Goal: Navigation & Orientation: Find specific page/section

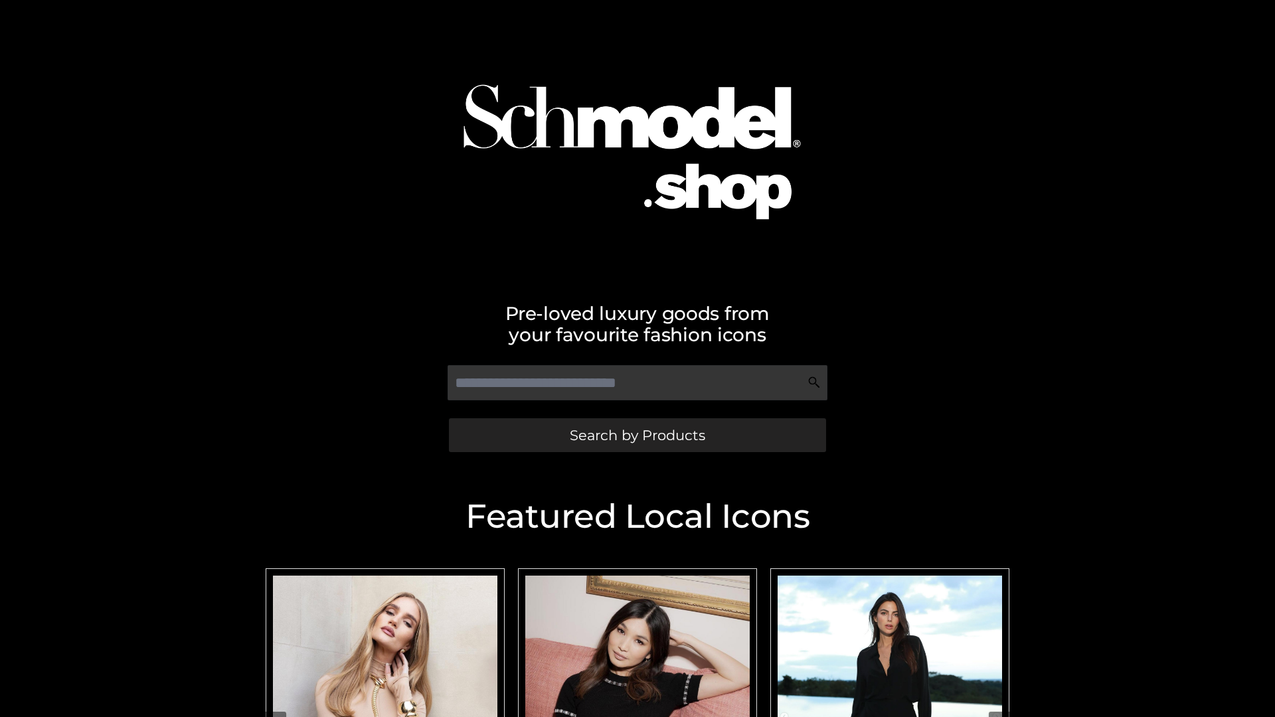
click at [637, 435] on span "Search by Products" at bounding box center [637, 435] width 135 height 14
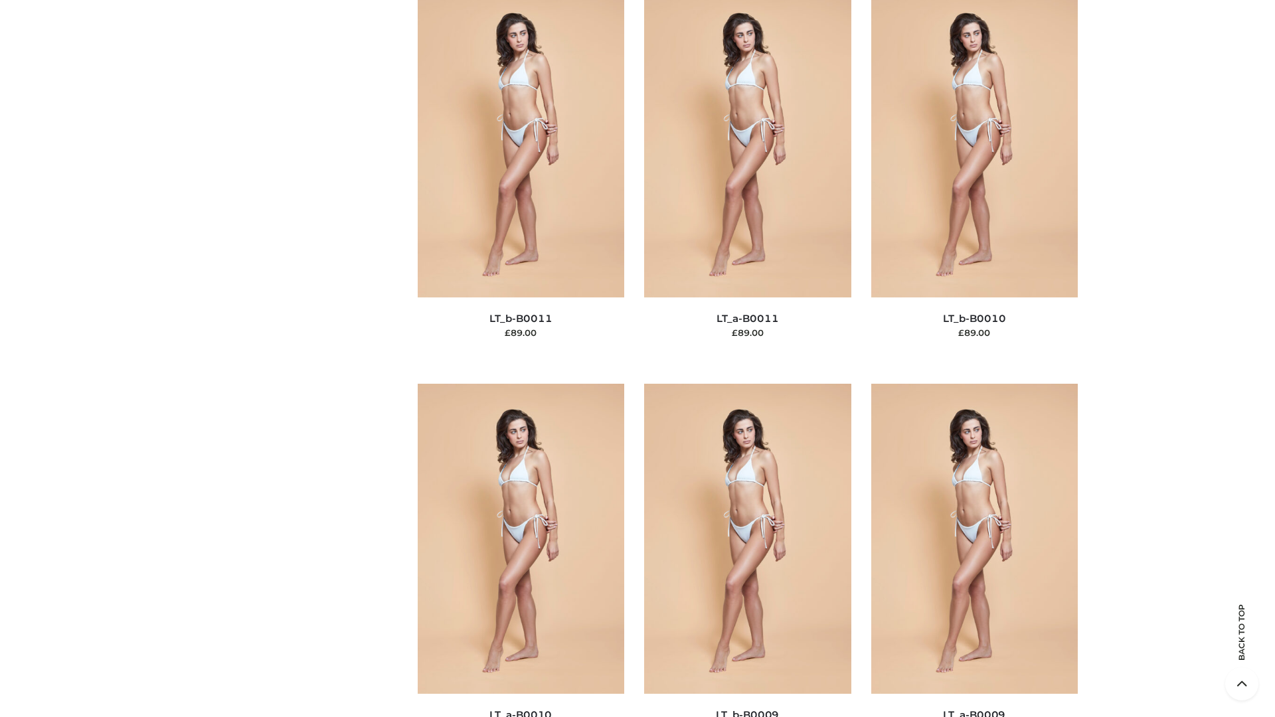
scroll to position [5965, 0]
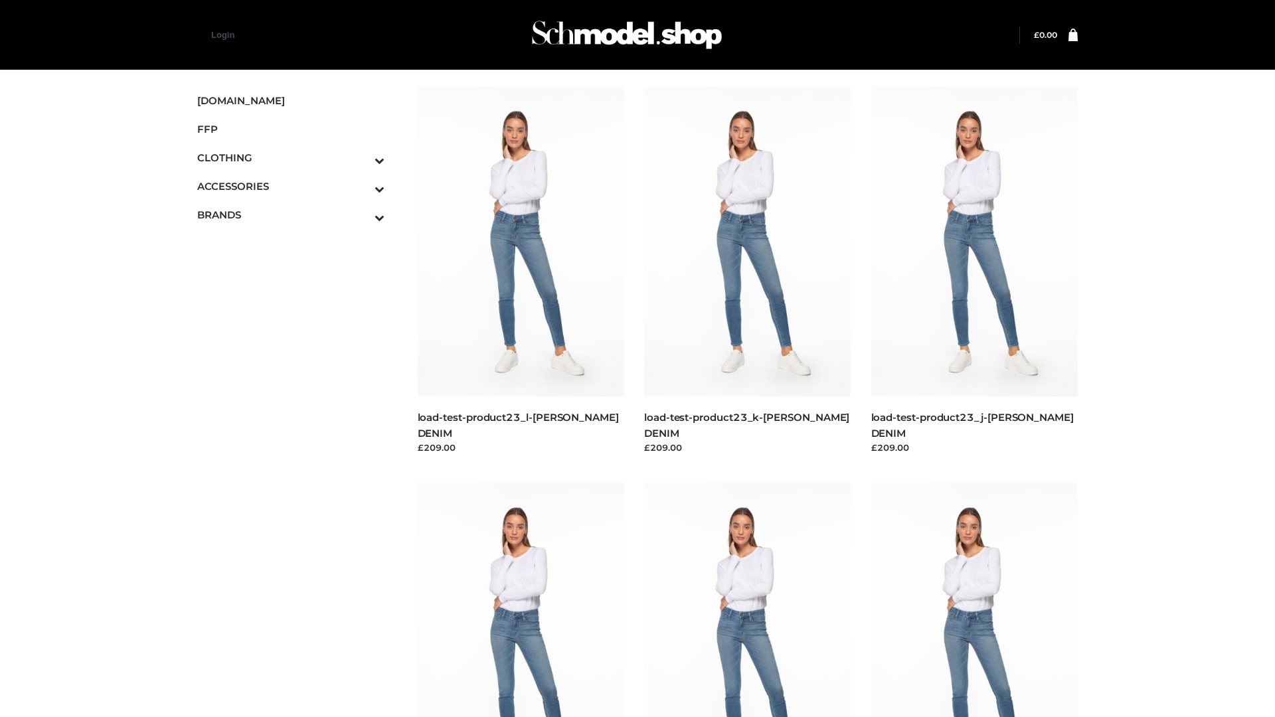
scroll to position [1165, 0]
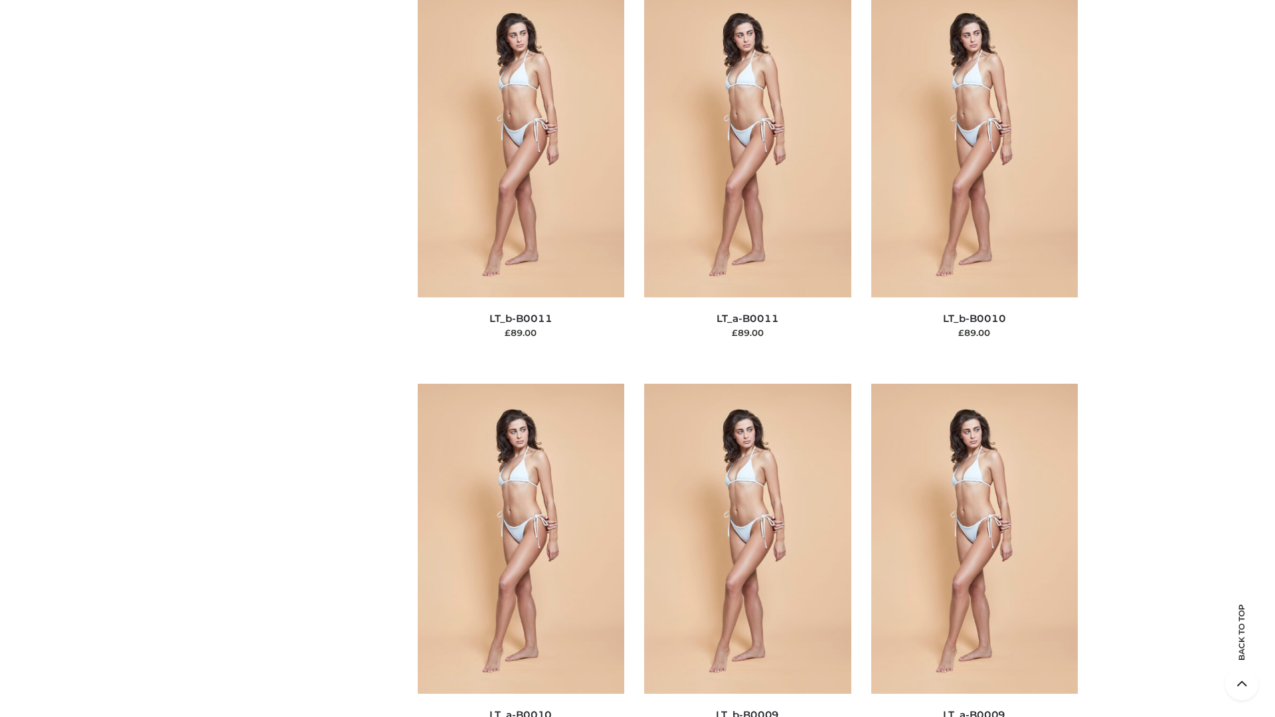
scroll to position [5965, 0]
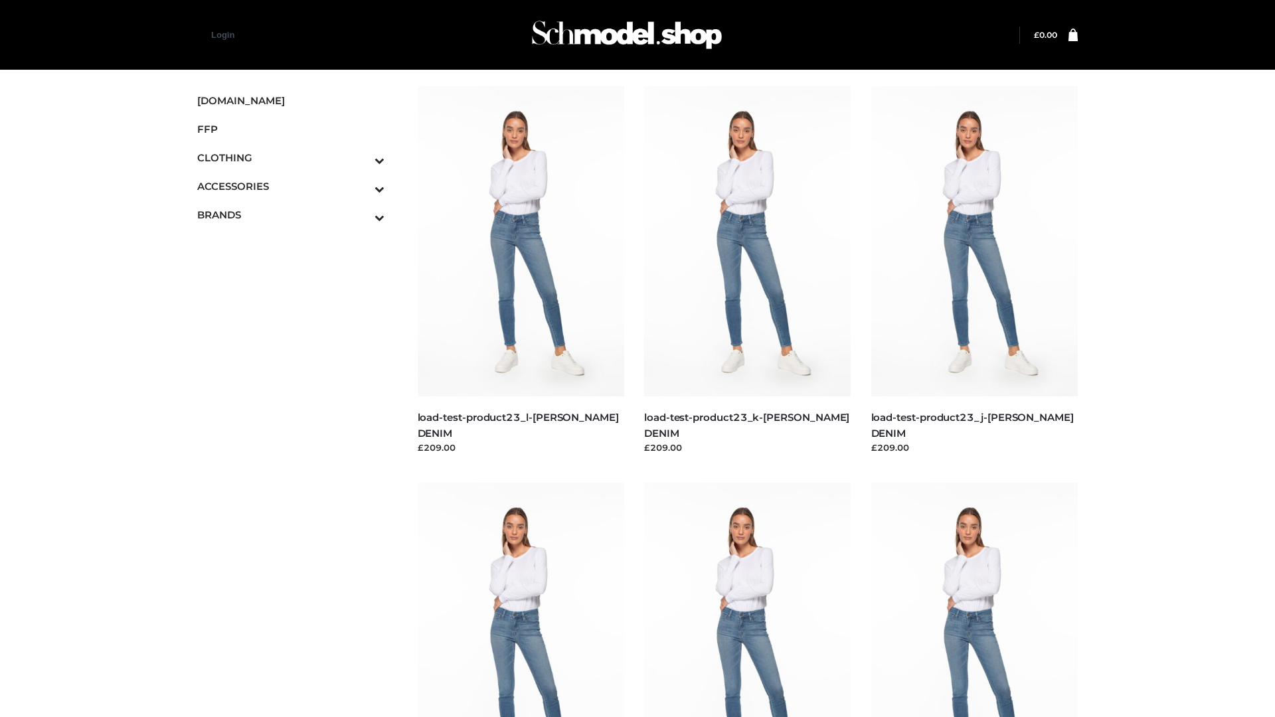
scroll to position [1165, 0]
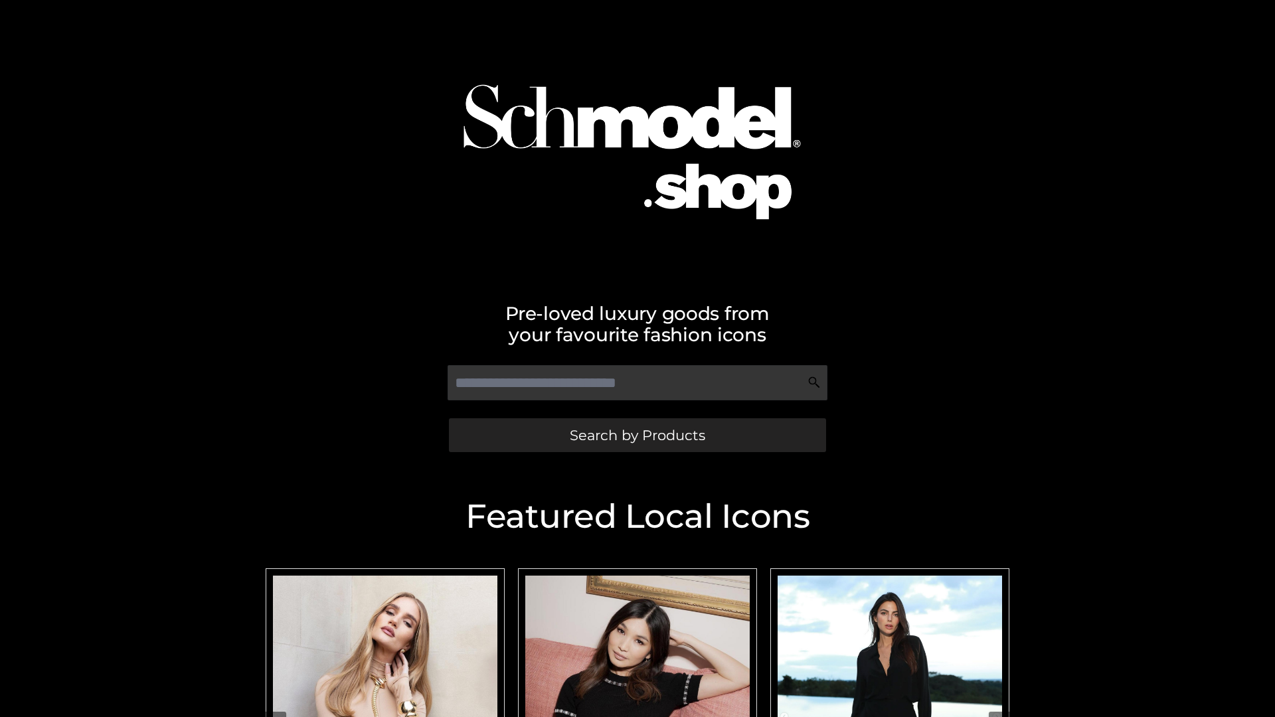
click at [637, 435] on span "Search by Products" at bounding box center [637, 435] width 135 height 14
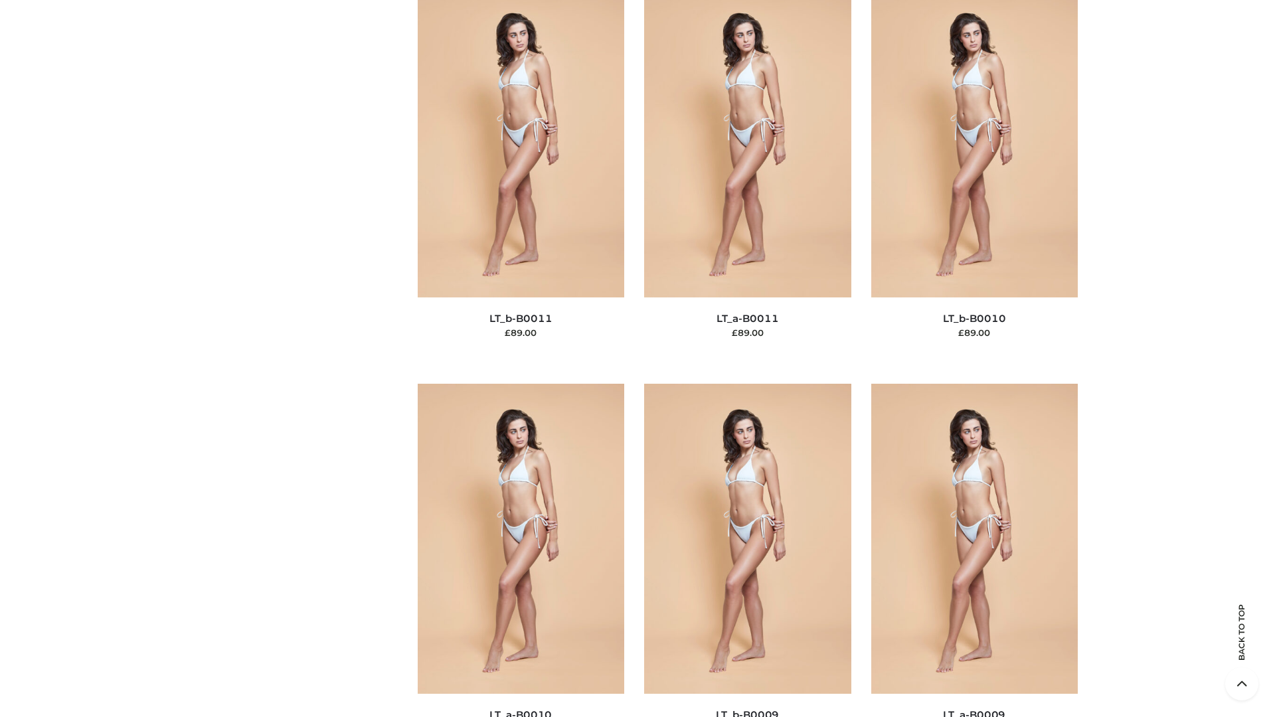
scroll to position [5965, 0]
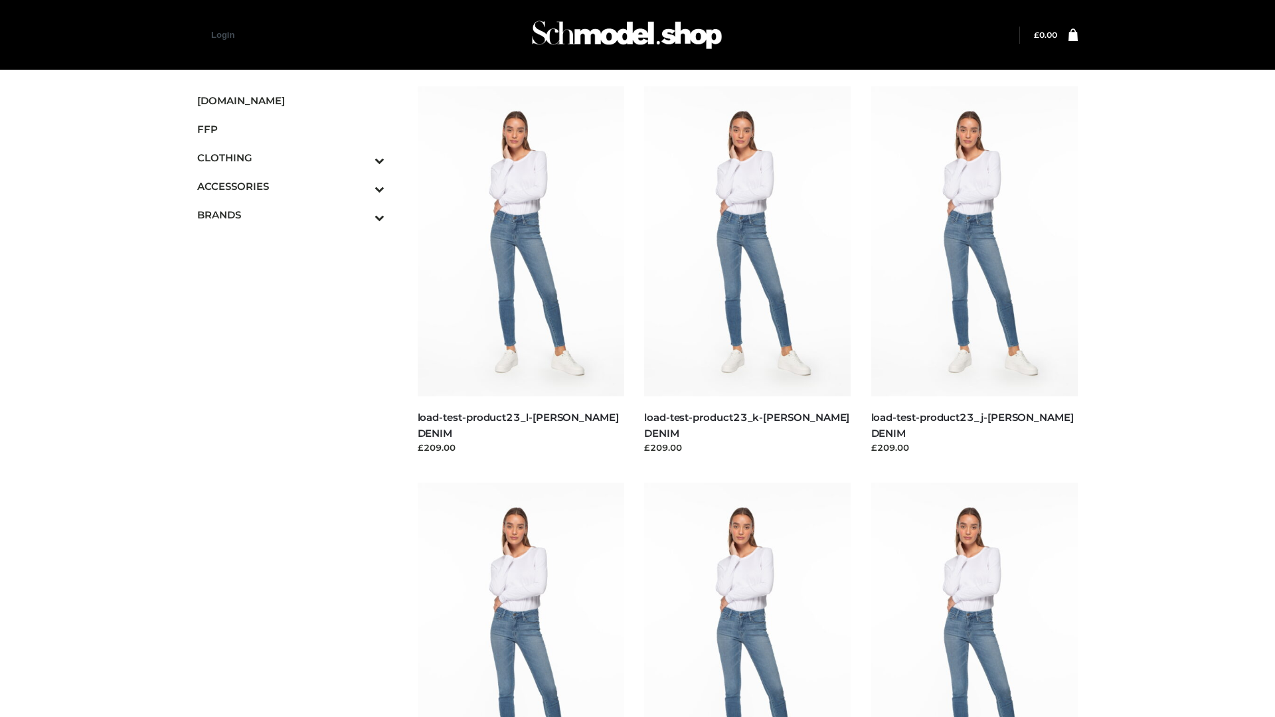
scroll to position [1165, 0]
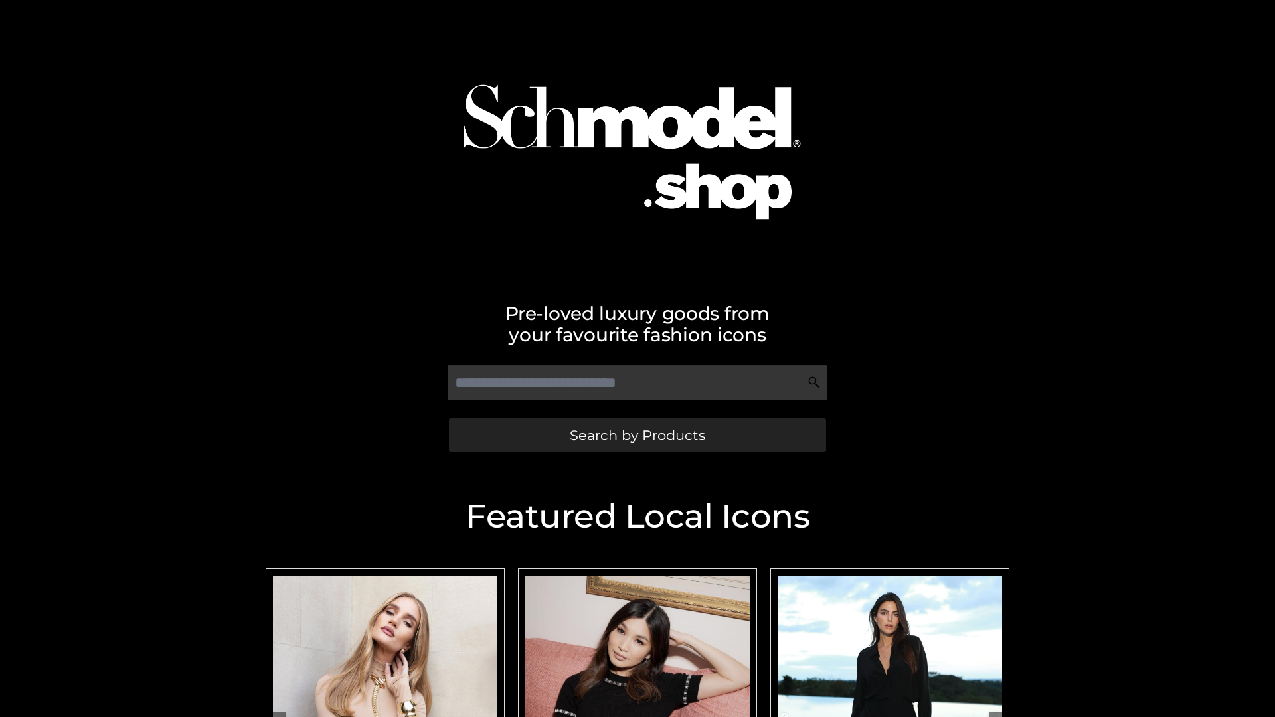
click at [637, 435] on span "Search by Products" at bounding box center [637, 435] width 135 height 14
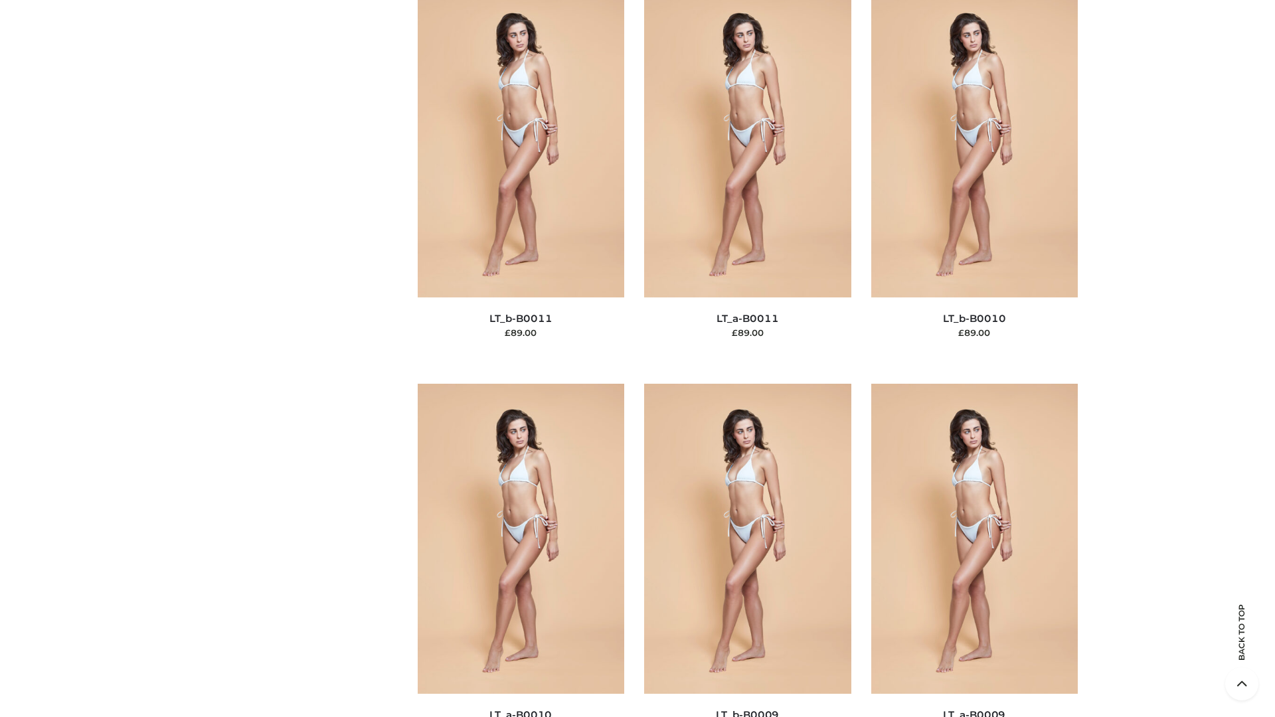
scroll to position [5965, 0]
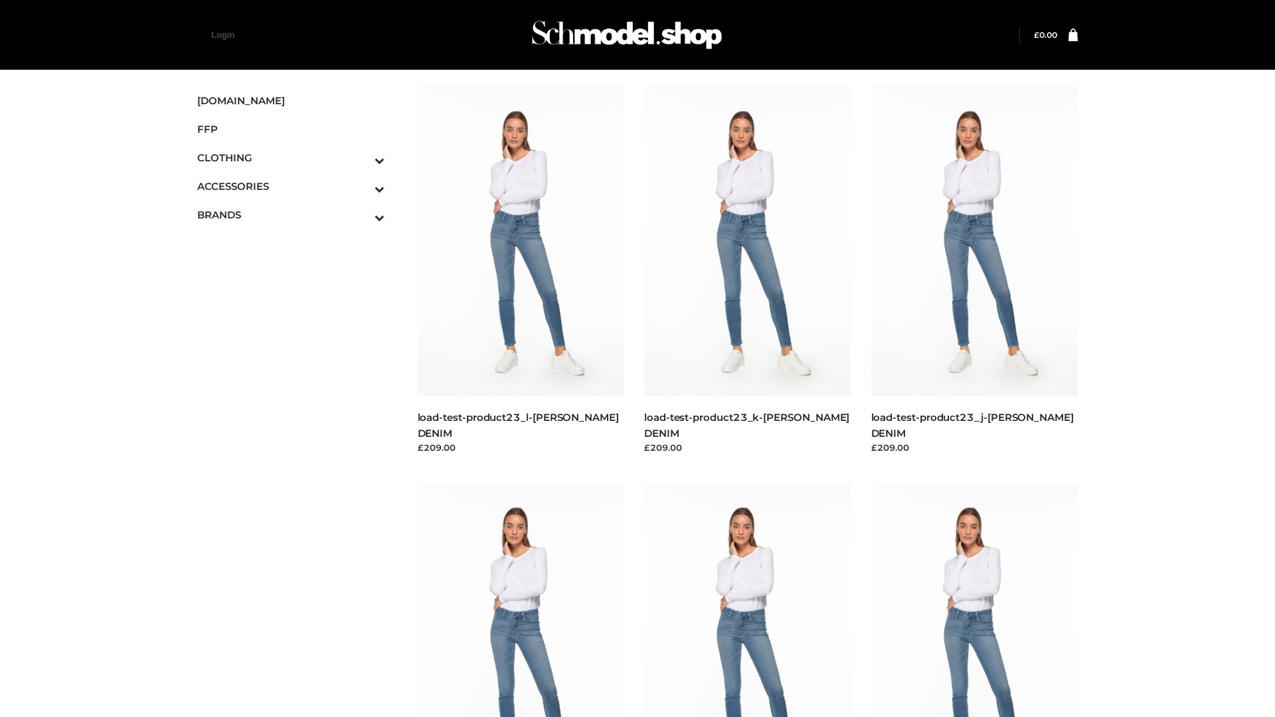
scroll to position [1165, 0]
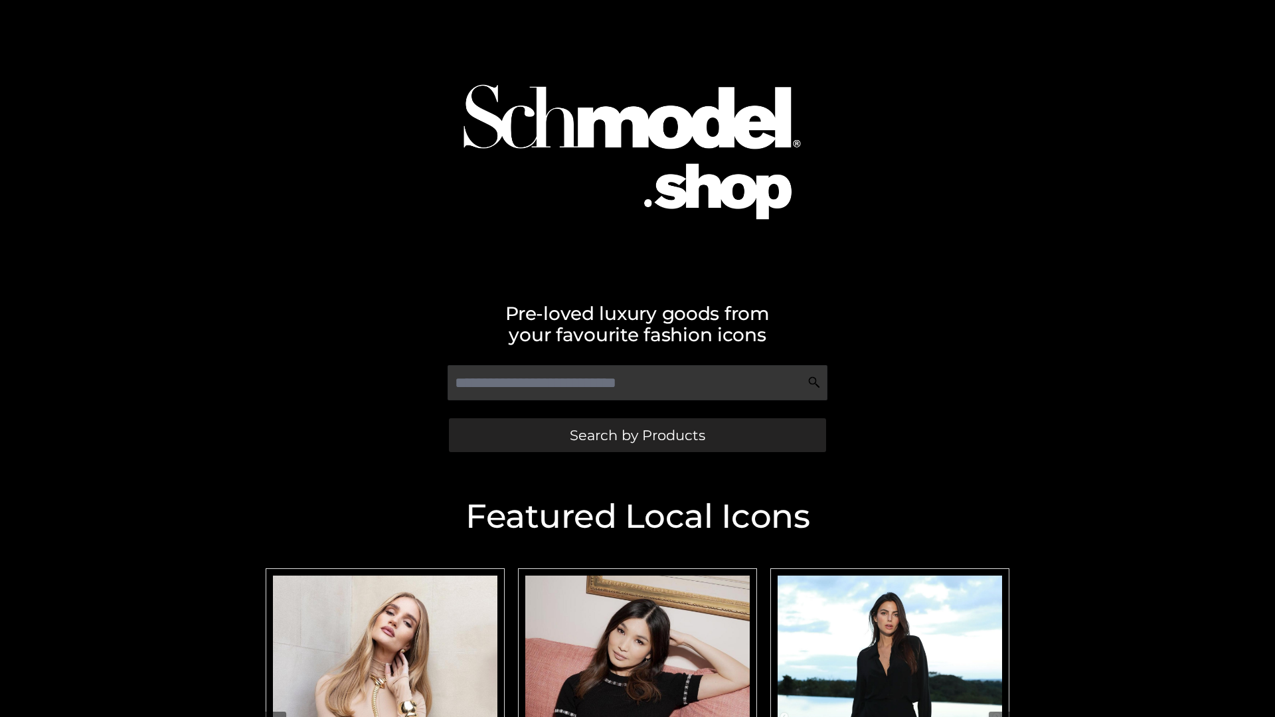
click at [637, 435] on span "Search by Products" at bounding box center [637, 435] width 135 height 14
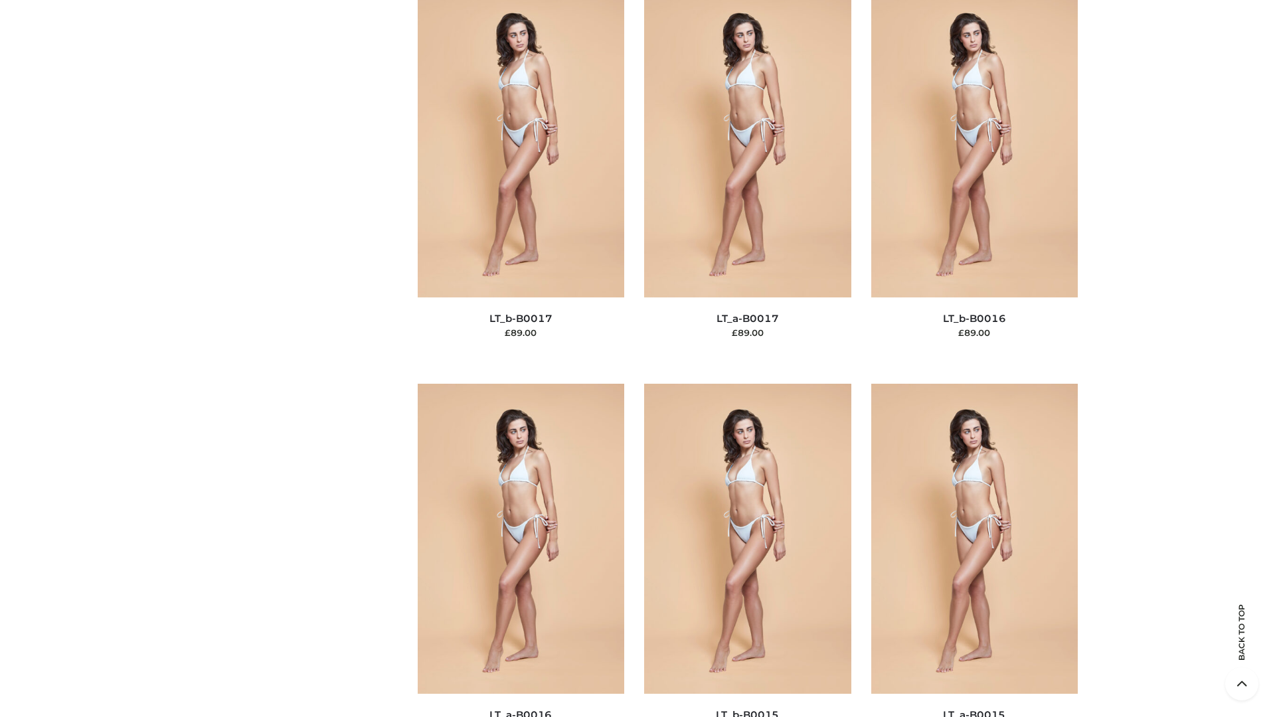
scroll to position [4365, 0]
